Goal: Transaction & Acquisition: Purchase product/service

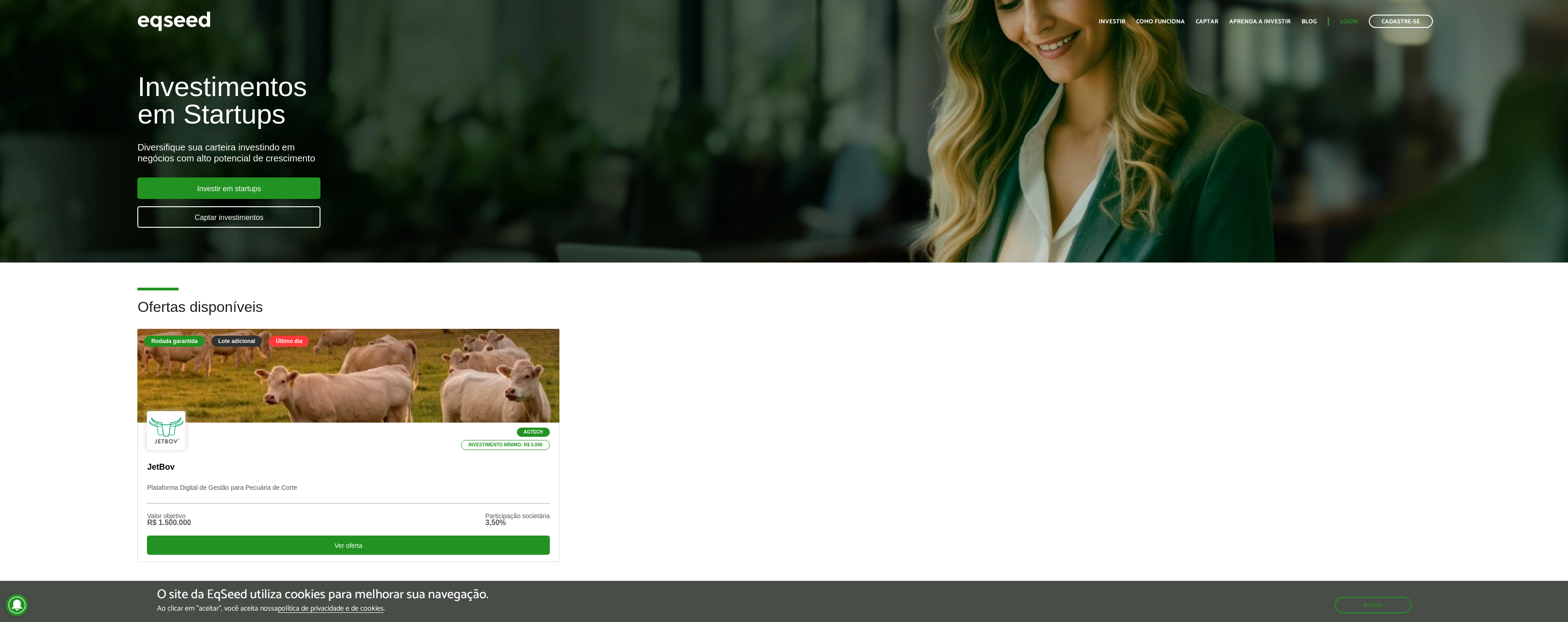
click at [1342, 23] on link "Login" at bounding box center [1349, 22] width 18 height 6
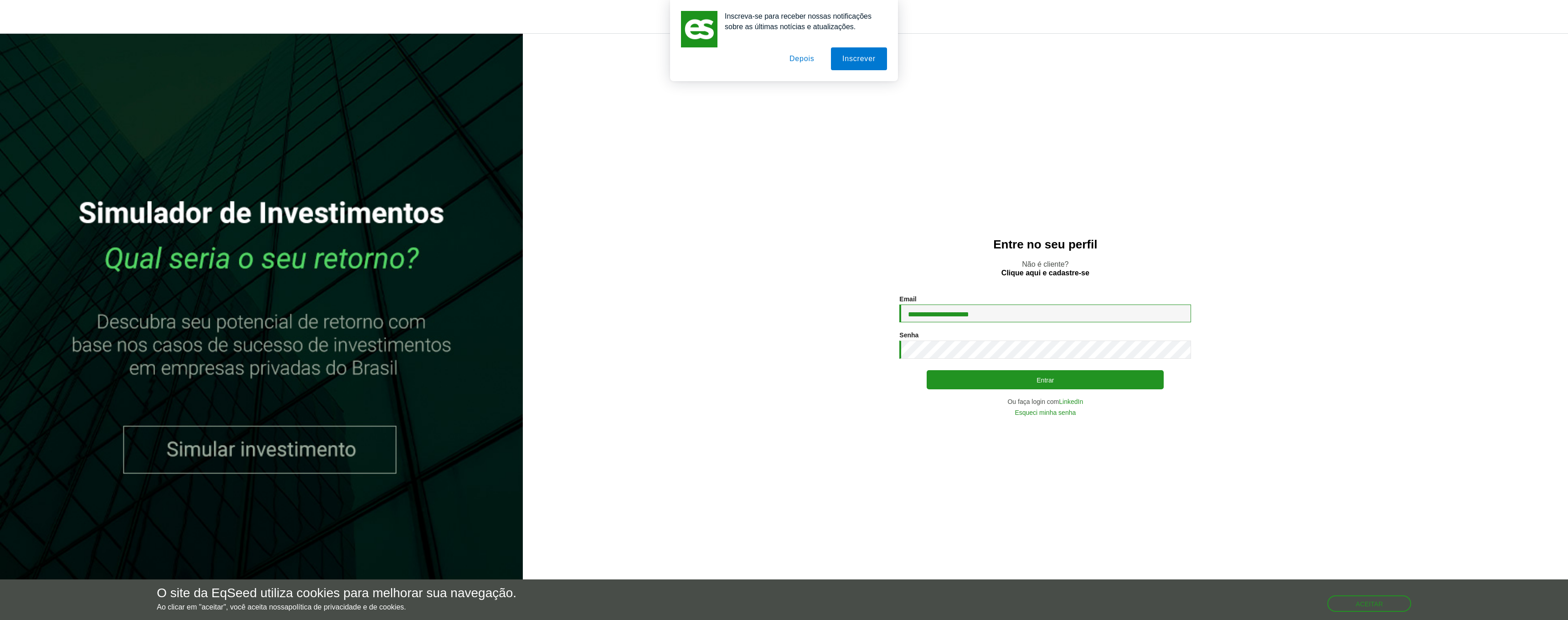
type input "**********"
click at [1045, 380] on button "Entrar" at bounding box center [1045, 379] width 237 height 19
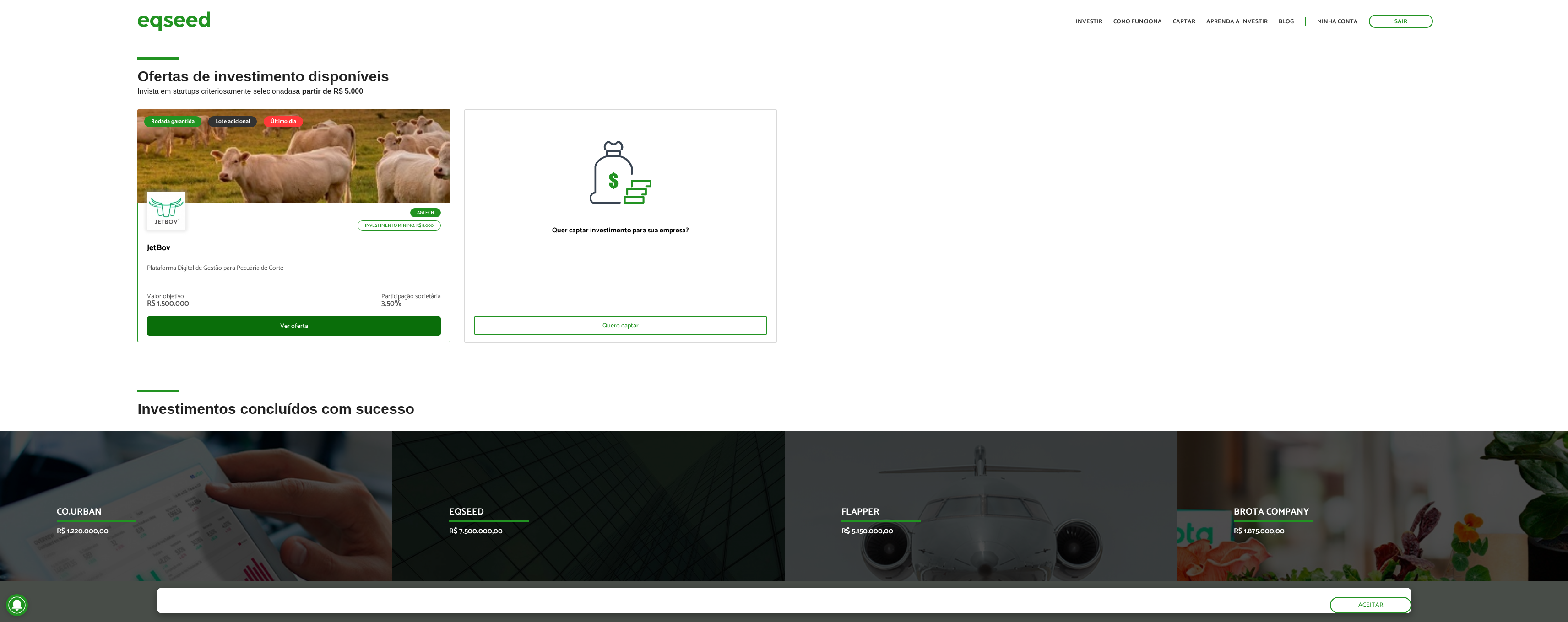
click at [342, 327] on div "Ver oferta" at bounding box center [293, 326] width 294 height 19
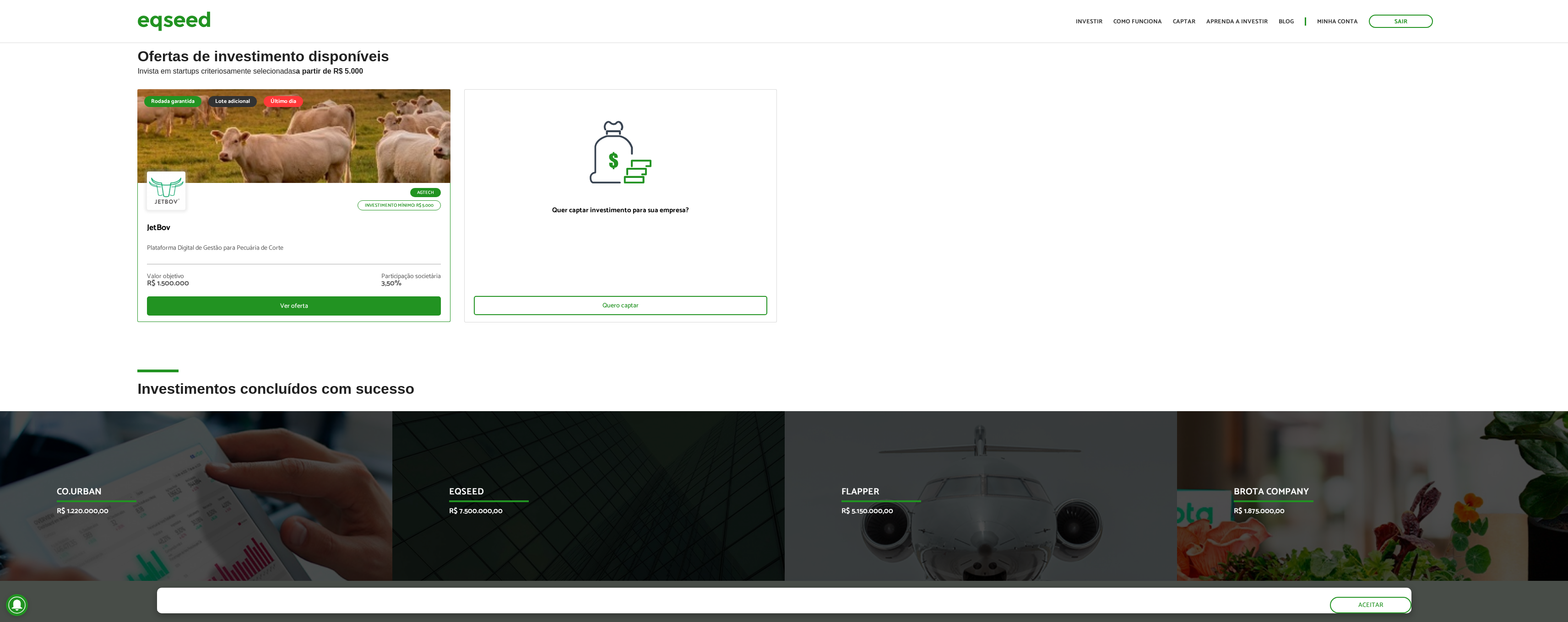
scroll to position [450, 0]
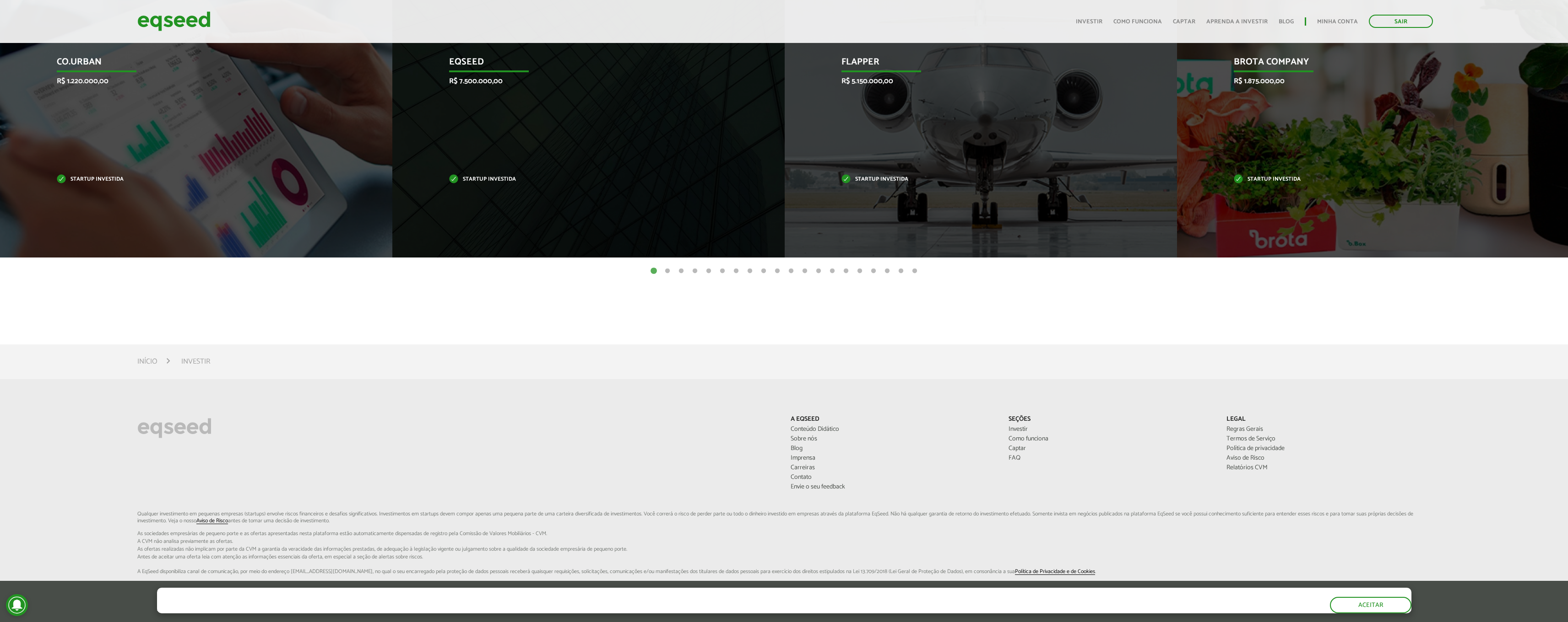
click at [666, 273] on button "2" at bounding box center [667, 271] width 9 height 9
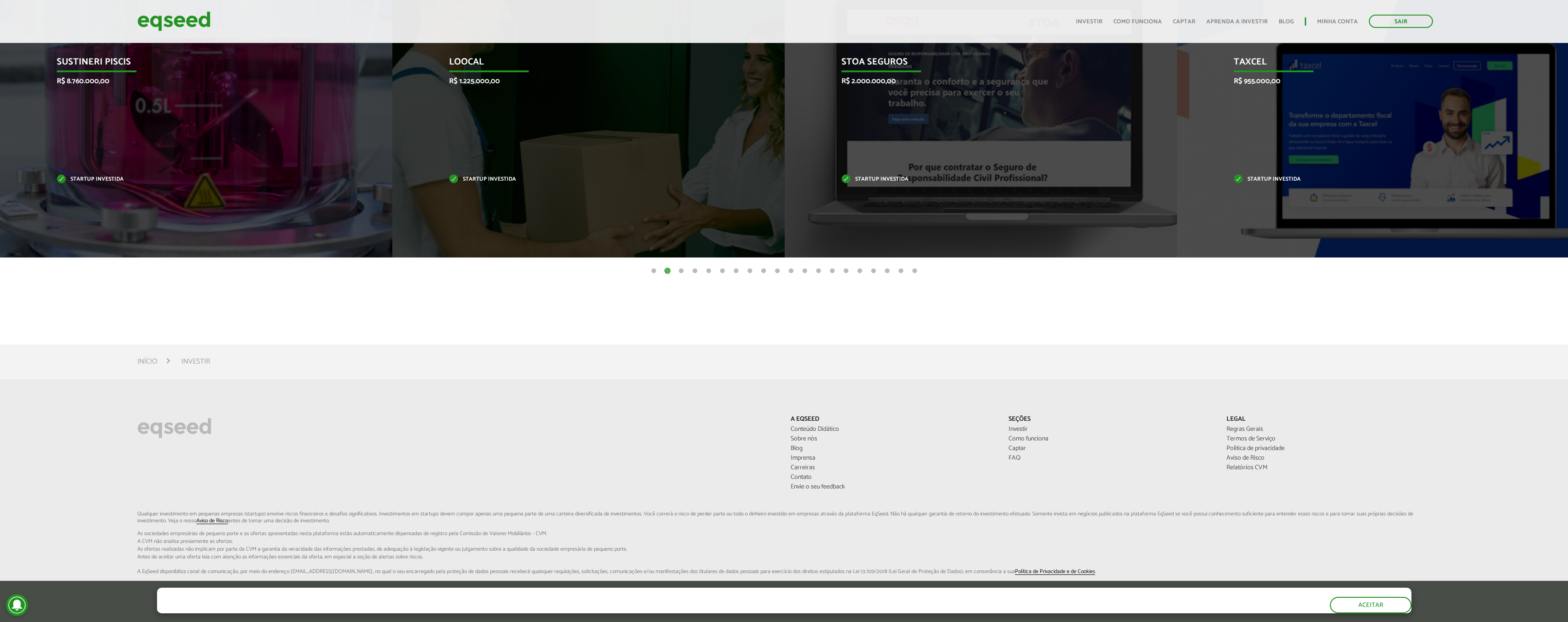
click at [680, 271] on button "3" at bounding box center [681, 271] width 9 height 9
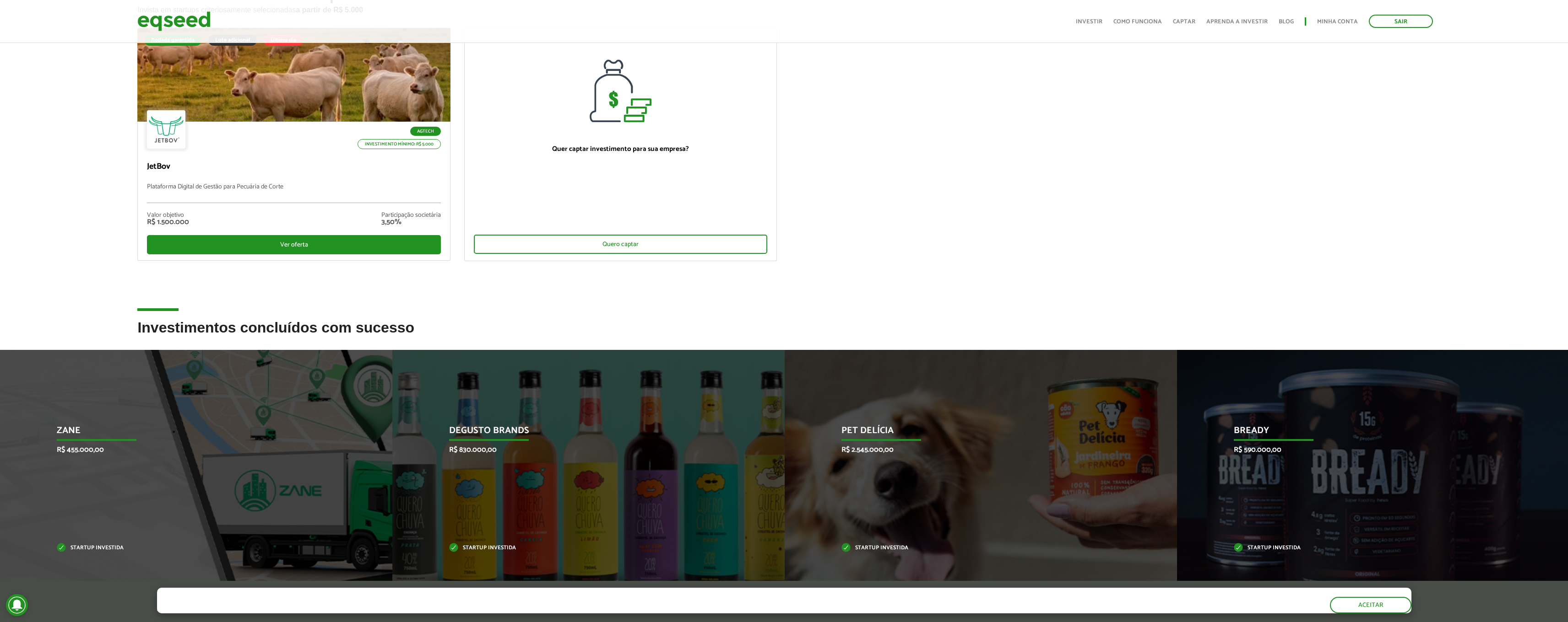
scroll to position [0, 0]
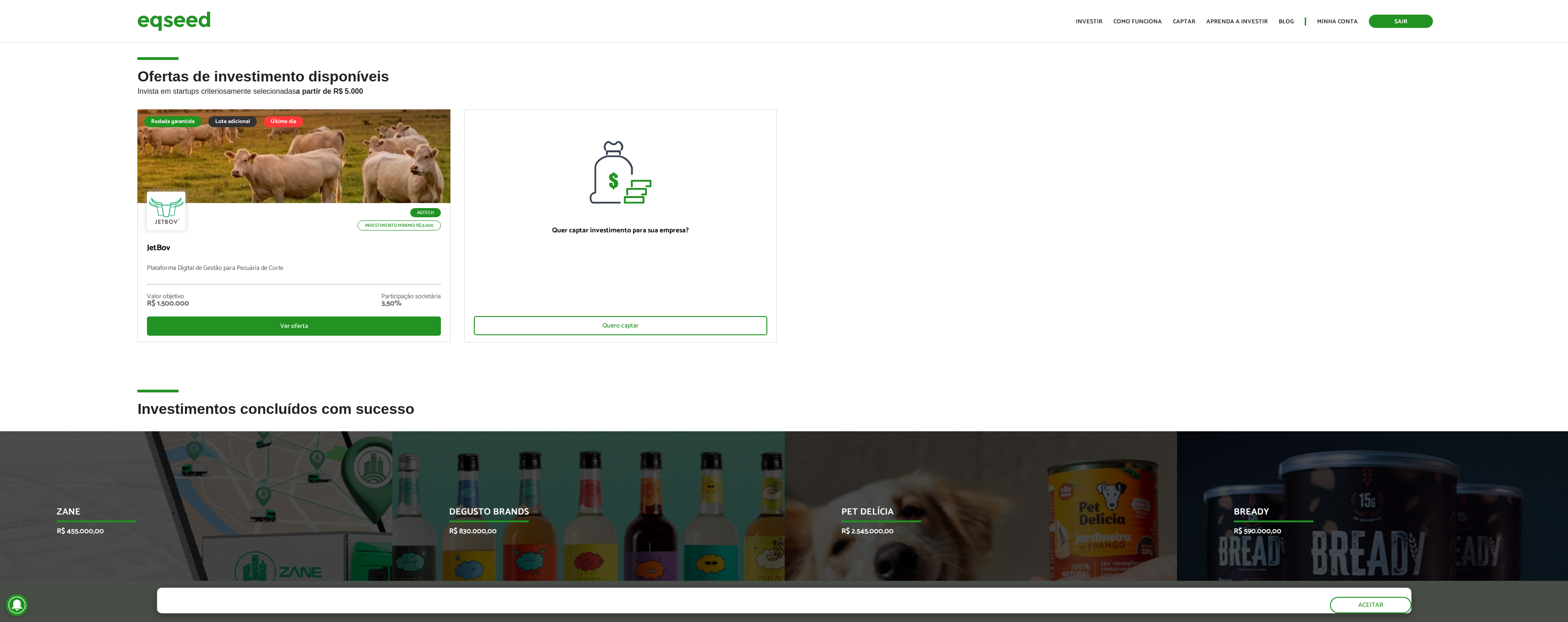
click at [1423, 18] on link "Sair" at bounding box center [1401, 21] width 64 height 13
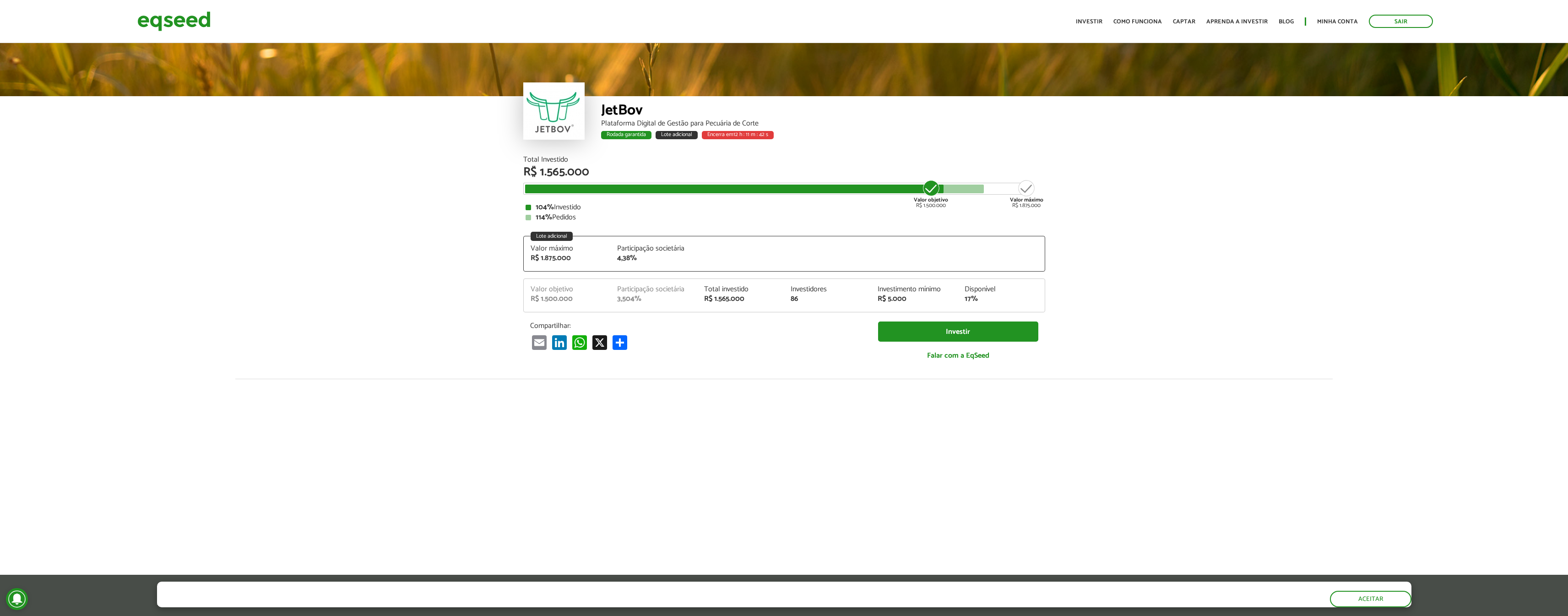
scroll to position [198, 0]
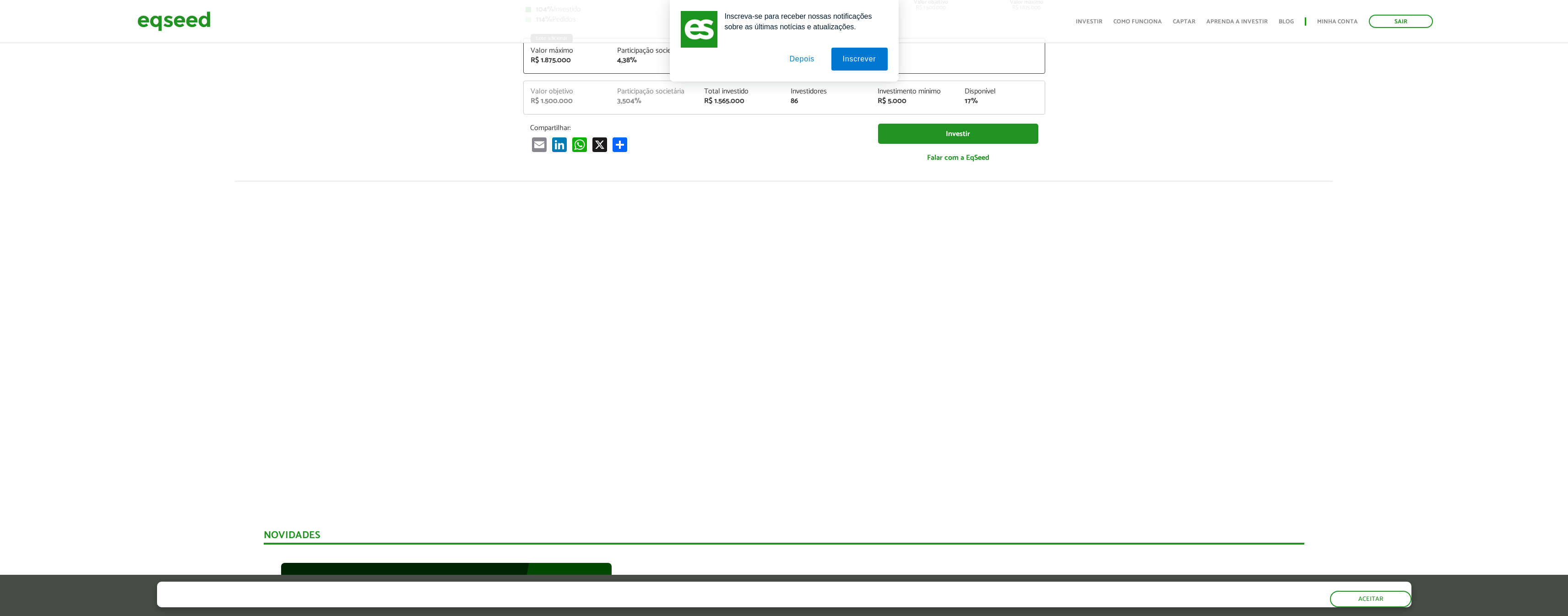
click at [801, 56] on button "Depois" at bounding box center [801, 59] width 48 height 23
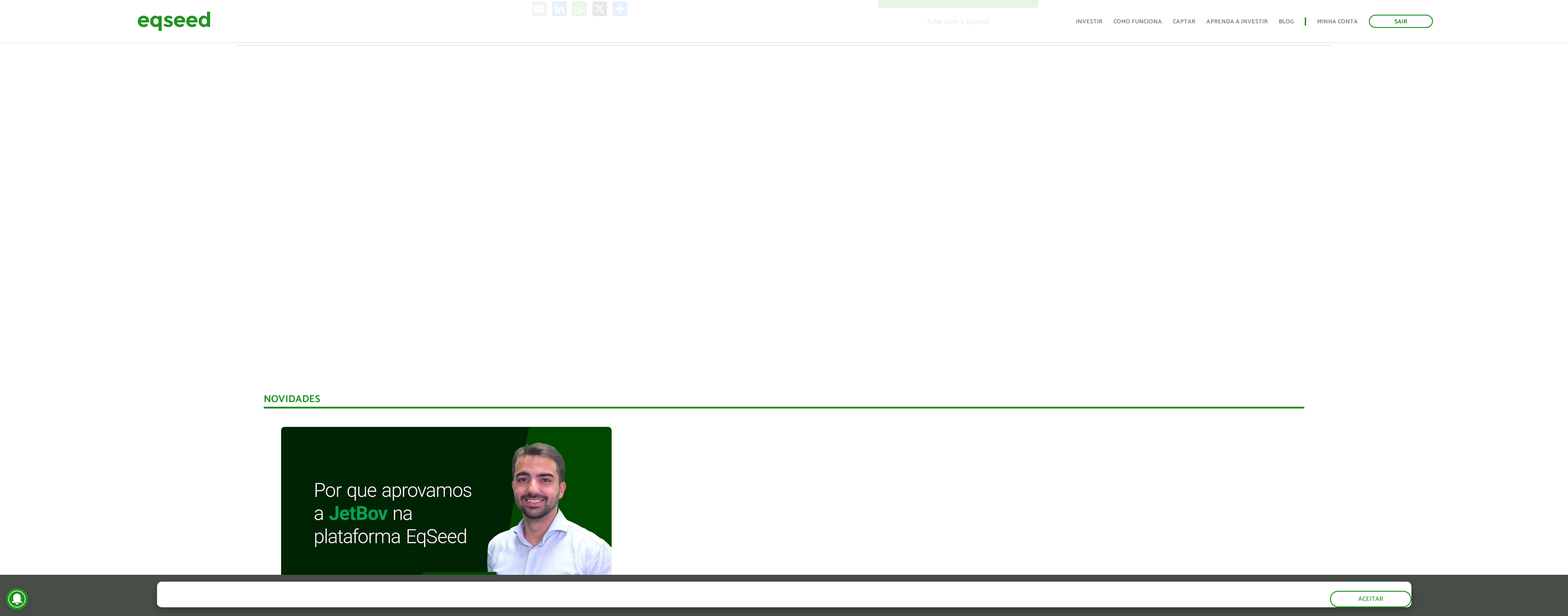
scroll to position [0, 0]
